Goal: Navigation & Orientation: Find specific page/section

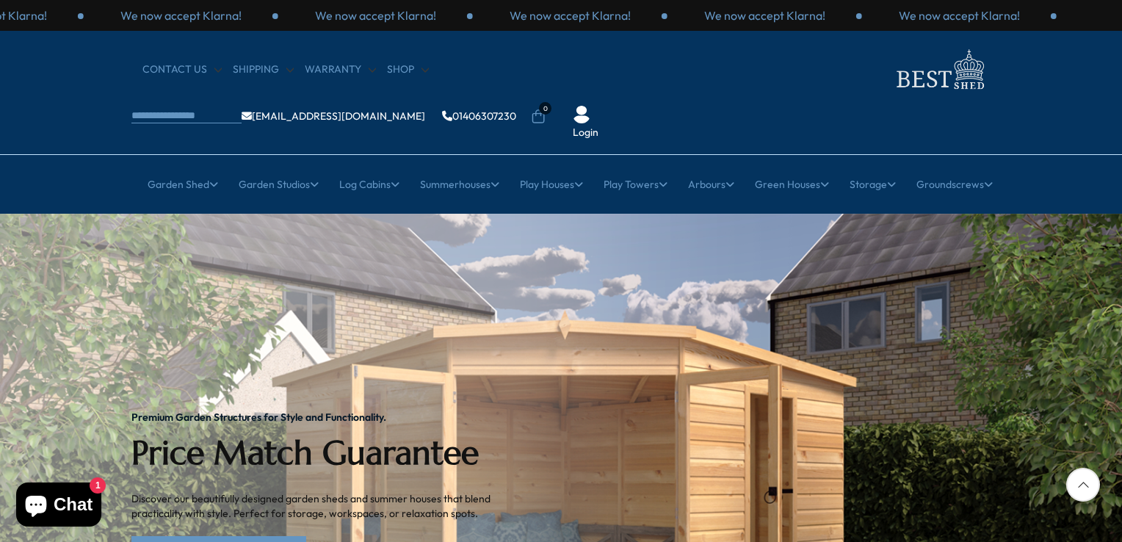
click at [611, 106] on div "Login" at bounding box center [585, 123] width 51 height 35
click at [590, 106] on img at bounding box center [582, 115] width 18 height 18
click at [931, 98] on div "CONTACT US Shipping Warranty Shop info@bestshed.co.uk 01406307230 0 Login" at bounding box center [561, 93] width 1122 height 124
click at [598, 126] on link "Login" at bounding box center [586, 133] width 26 height 15
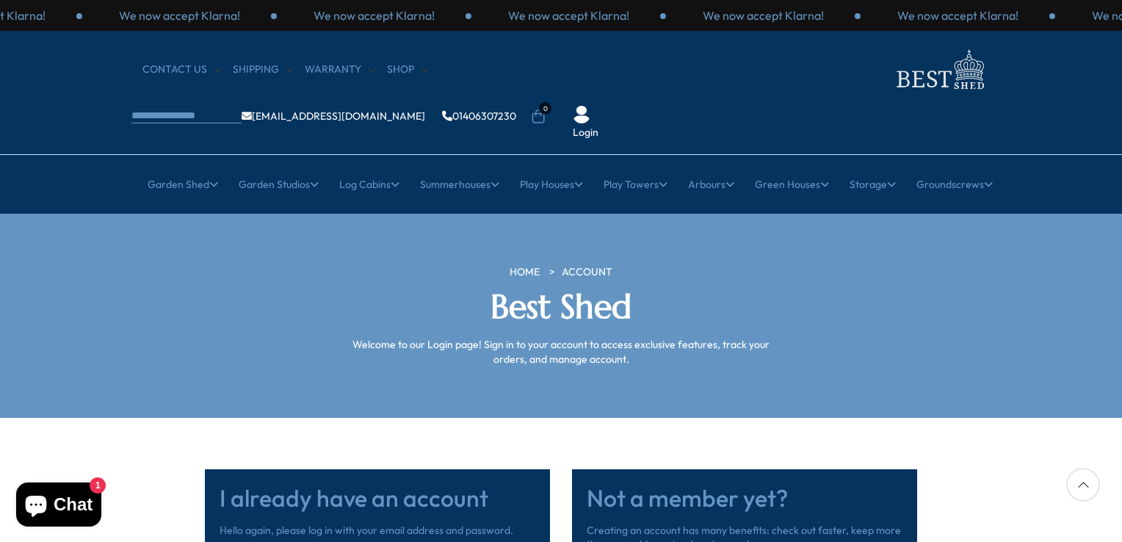
click at [1081, 484] on div at bounding box center [1083, 485] width 34 height 34
click at [1081, 486] on div at bounding box center [1083, 485] width 34 height 34
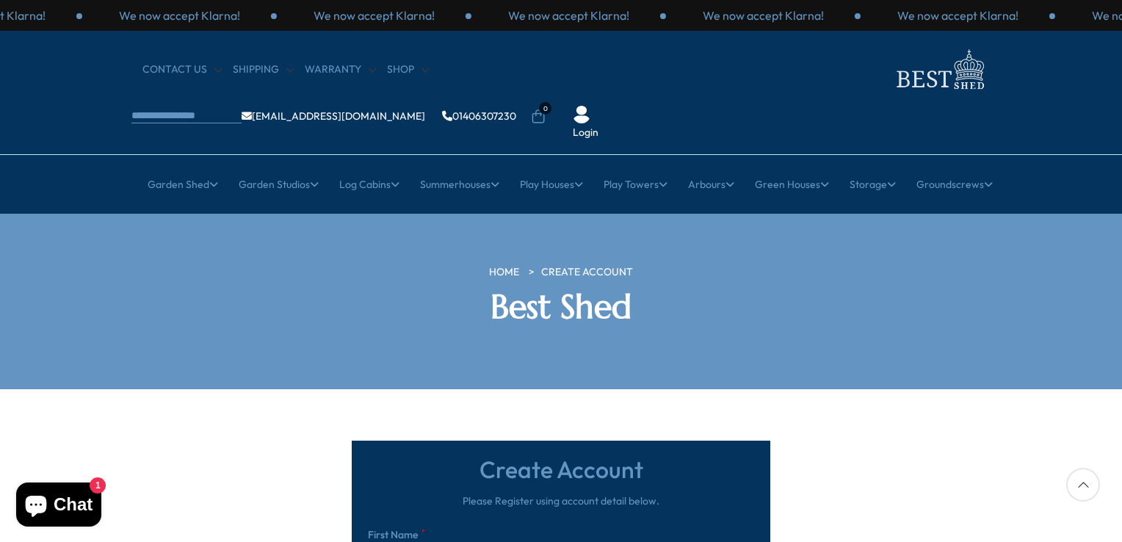
click at [1078, 483] on div at bounding box center [1083, 485] width 34 height 34
click at [1084, 483] on div at bounding box center [1083, 485] width 34 height 34
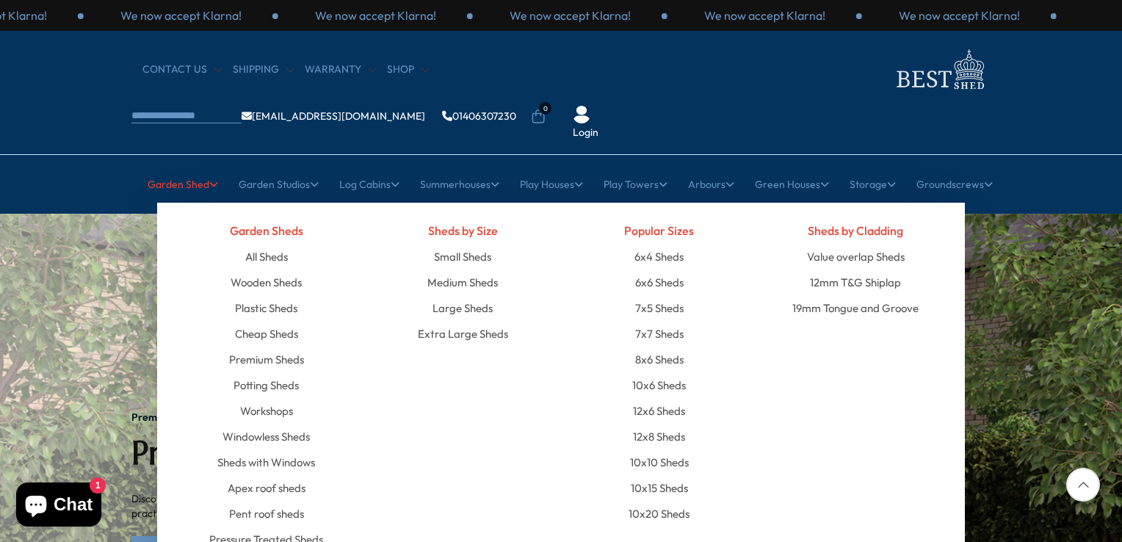
click at [167, 166] on link "Garden Shed" at bounding box center [183, 184] width 70 height 37
click at [255, 244] on link "All Sheds" at bounding box center [266, 257] width 43 height 26
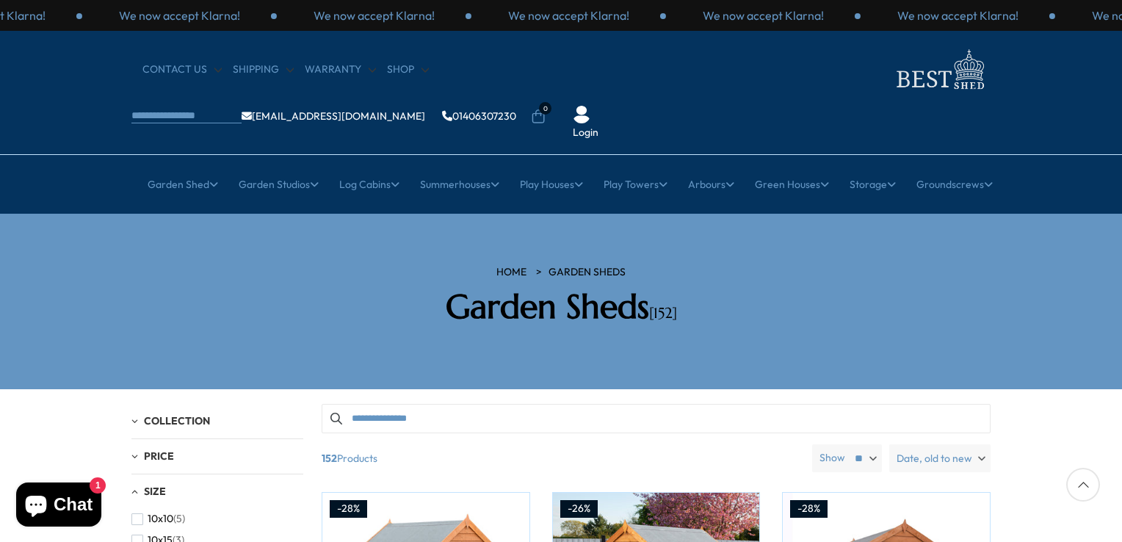
click at [1084, 484] on div at bounding box center [1083, 485] width 34 height 34
click at [1083, 482] on div at bounding box center [1083, 485] width 34 height 34
click at [1081, 484] on div at bounding box center [1083, 485] width 34 height 34
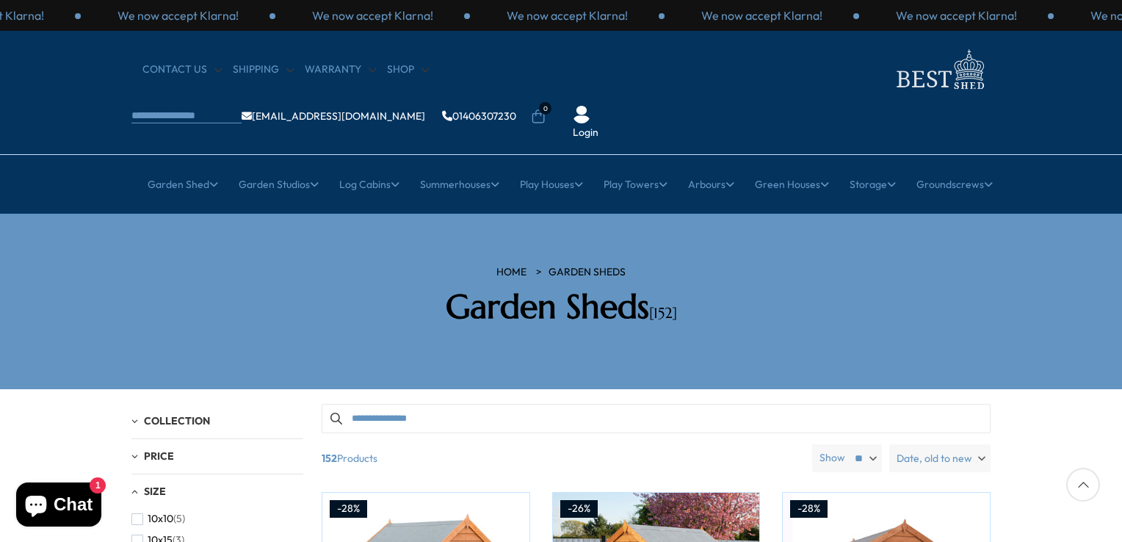
click at [1081, 484] on div at bounding box center [1083, 485] width 34 height 34
click at [1082, 487] on div at bounding box center [1083, 485] width 34 height 34
click at [1078, 481] on div at bounding box center [1083, 485] width 34 height 34
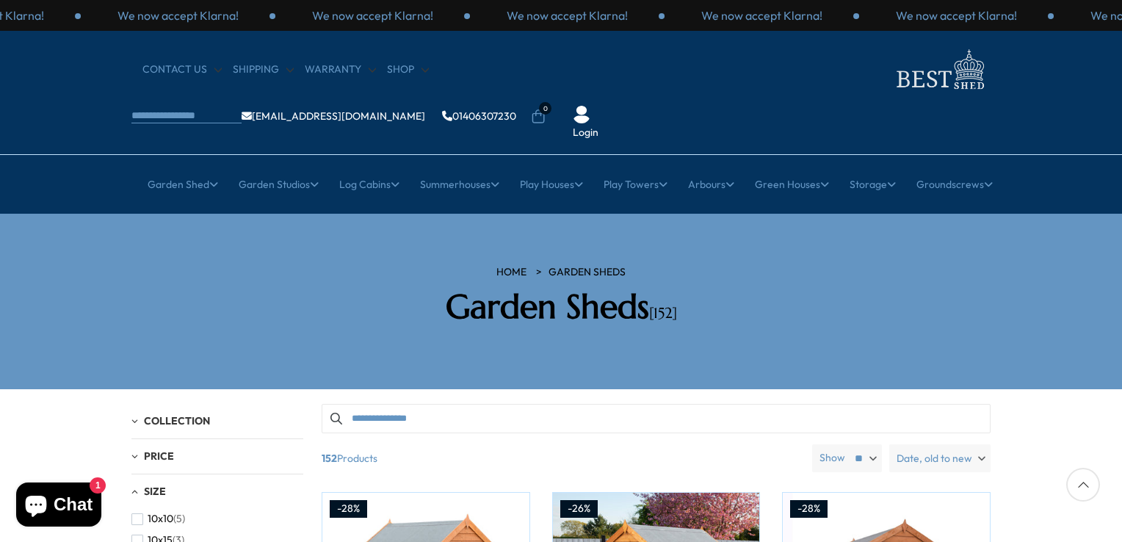
click at [1084, 486] on div at bounding box center [1083, 485] width 34 height 34
